Goal: Check status: Check status

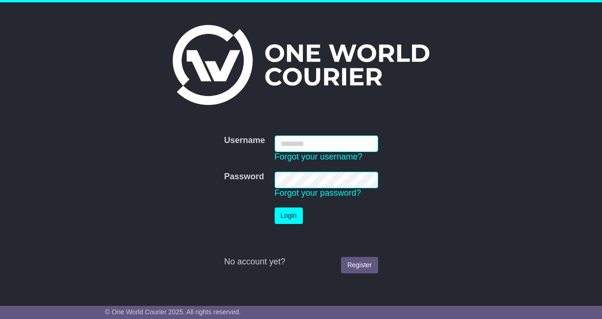
type input "**********"
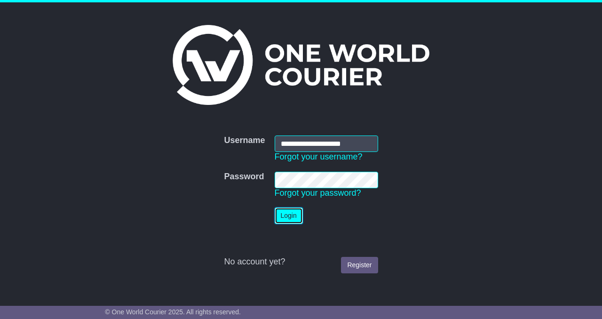
click at [278, 208] on button "Login" at bounding box center [289, 216] width 28 height 16
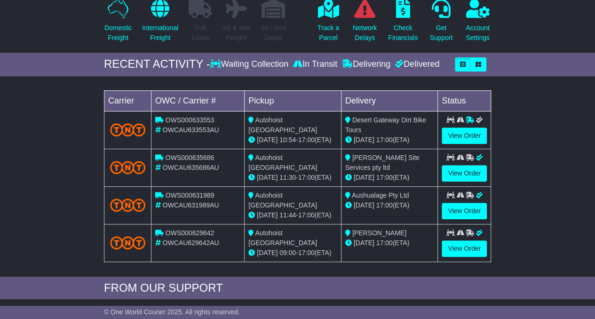
scroll to position [114, 0]
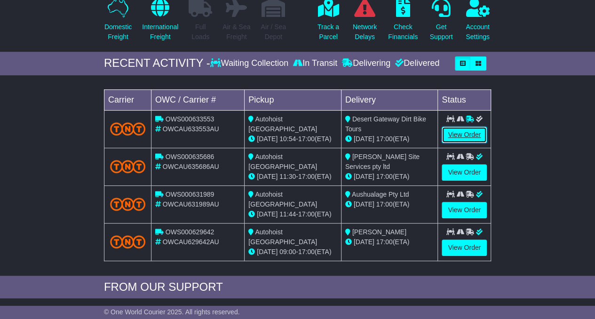
click at [459, 141] on link "View Order" at bounding box center [464, 135] width 45 height 16
